Goal: Information Seeking & Learning: Learn about a topic

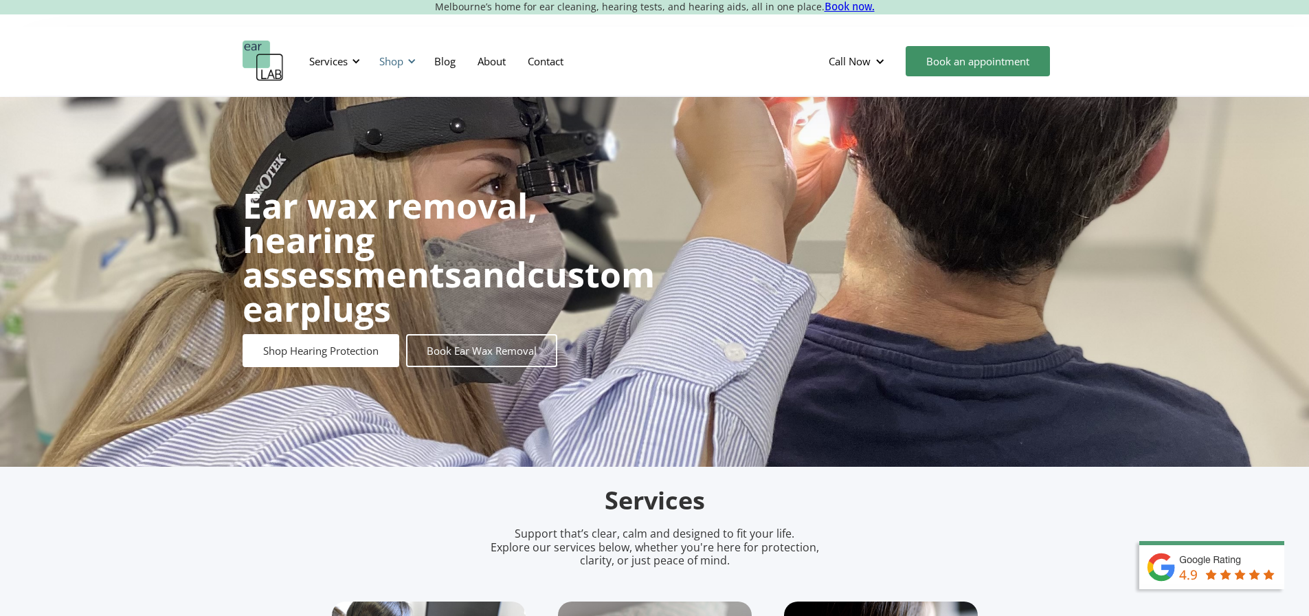
click at [398, 58] on div "Shop" at bounding box center [391, 61] width 24 height 14
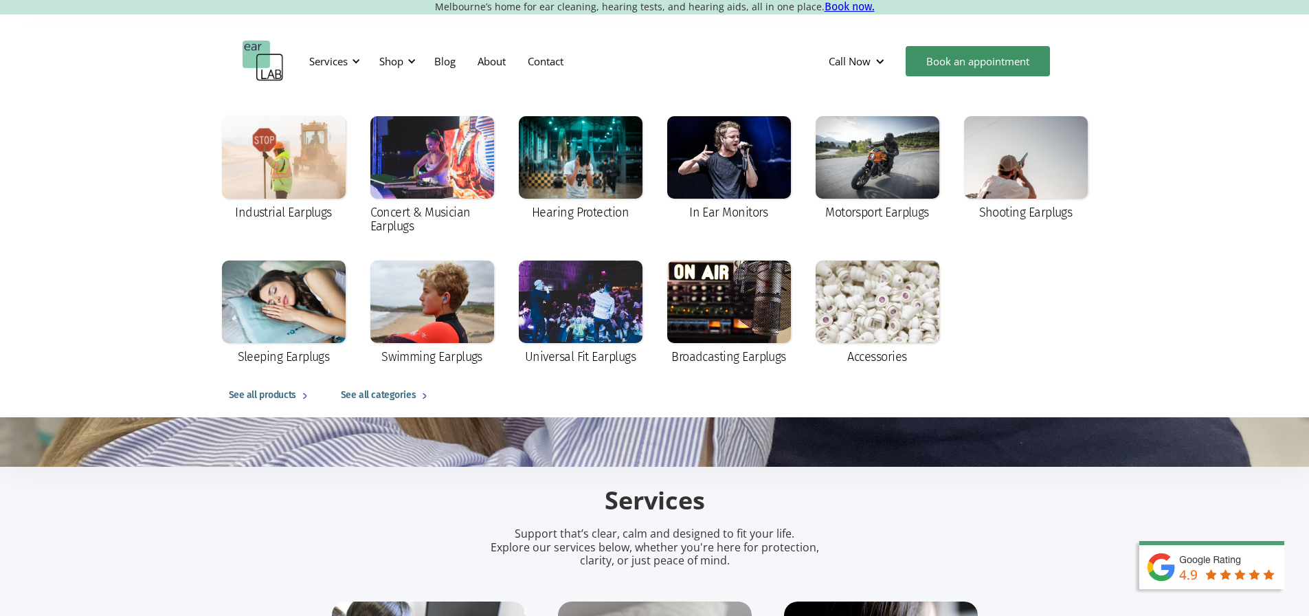
click at [1130, 291] on div "Industrial Earplugs Concert & Musician Earplugs Hearing Protection In Ear Monit…" at bounding box center [654, 256] width 1309 height 322
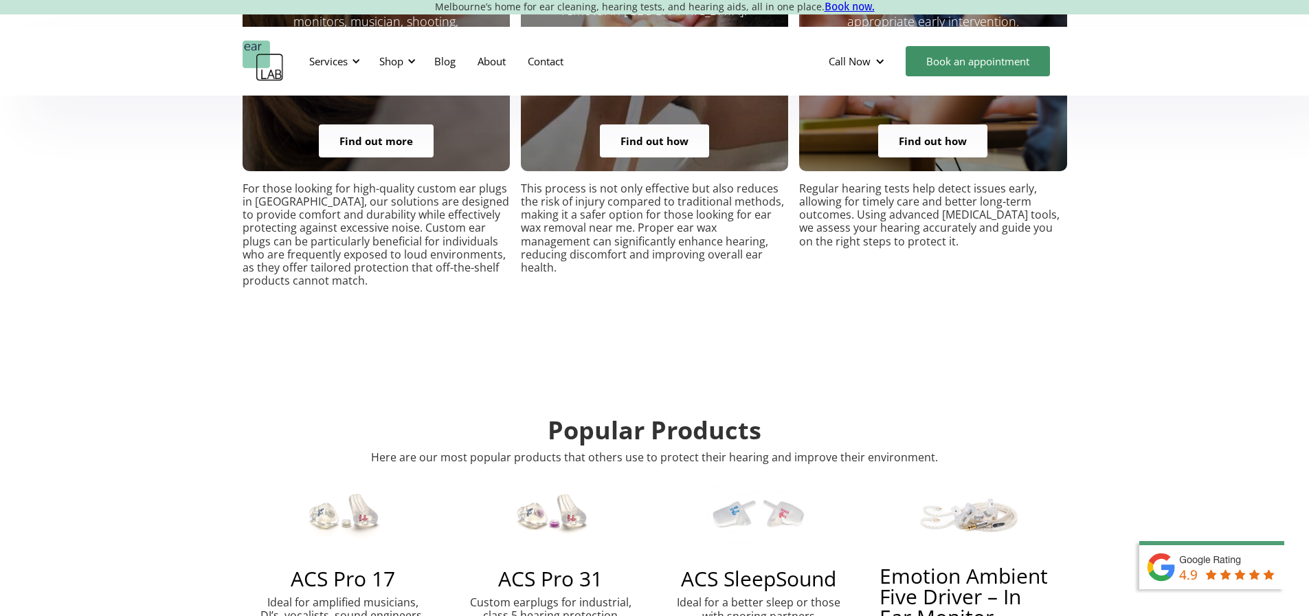
scroll to position [2611, 0]
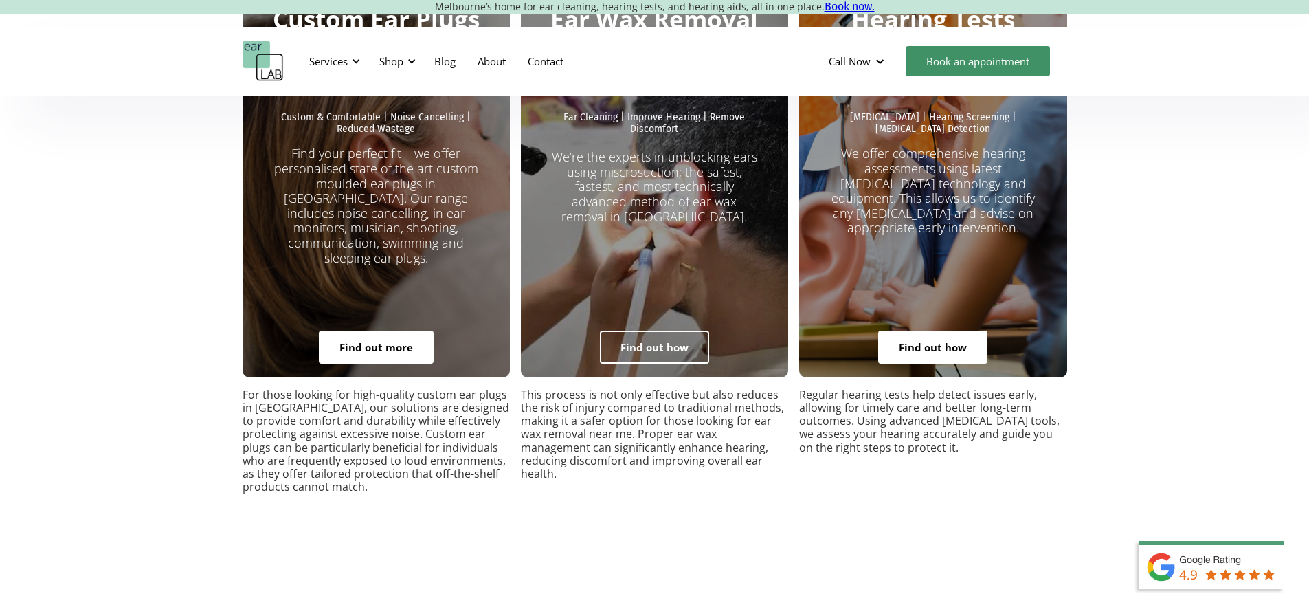
click at [657, 330] on link "Find out how" at bounding box center [654, 346] width 109 height 33
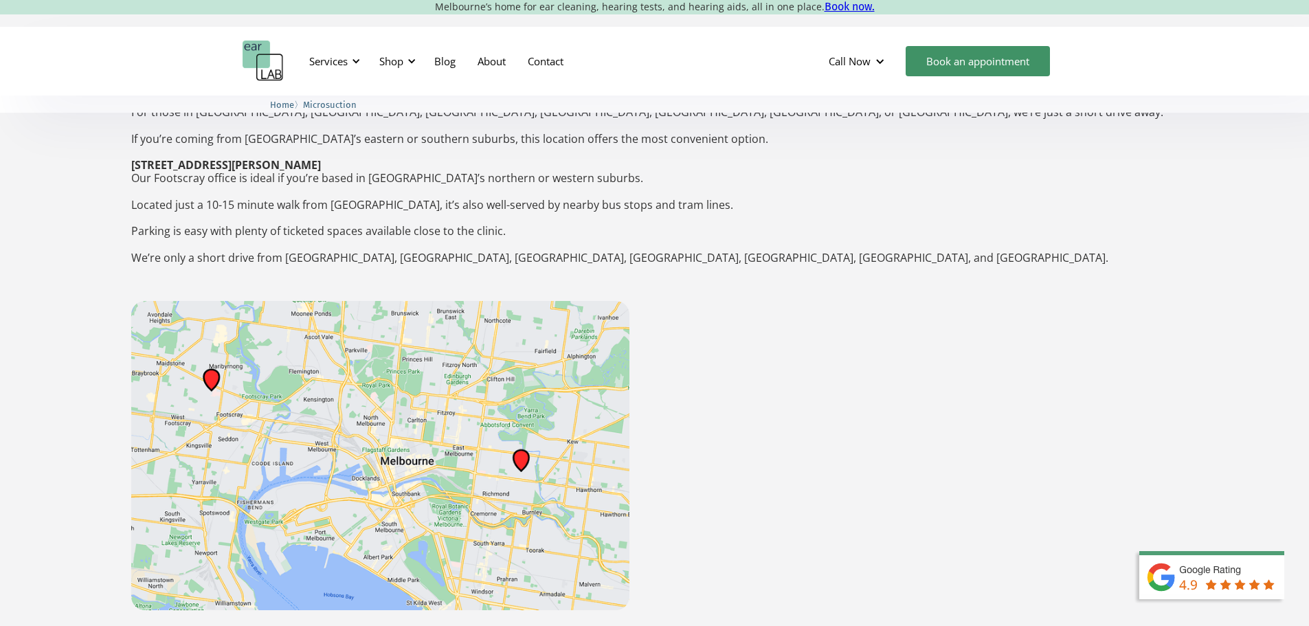
scroll to position [2130, 0]
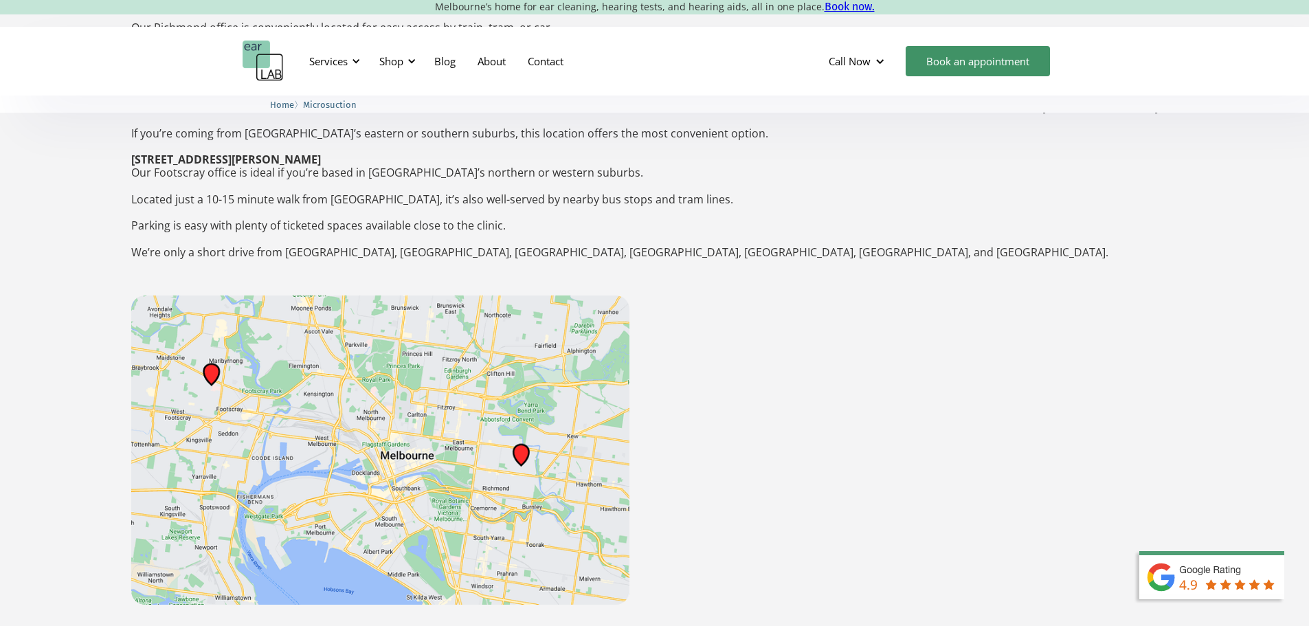
click at [706, 423] on div "Preparation for your appointment What is ear wax and why is accumulates in ear?…" at bounding box center [654, 89] width 1047 height 1031
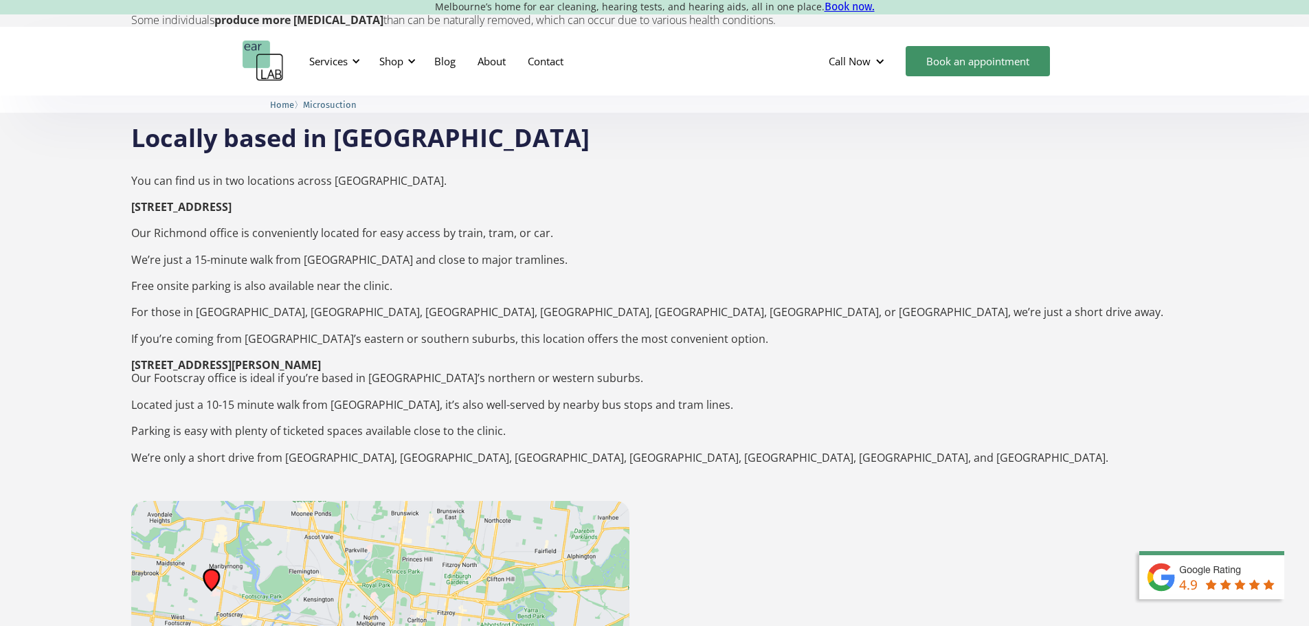
scroll to position [1924, 0]
drag, startPoint x: 129, startPoint y: 178, endPoint x: 349, endPoint y: 177, distance: 219.9
copy strong "[STREET_ADDRESS]"
